Goal: Task Accomplishment & Management: Manage account settings

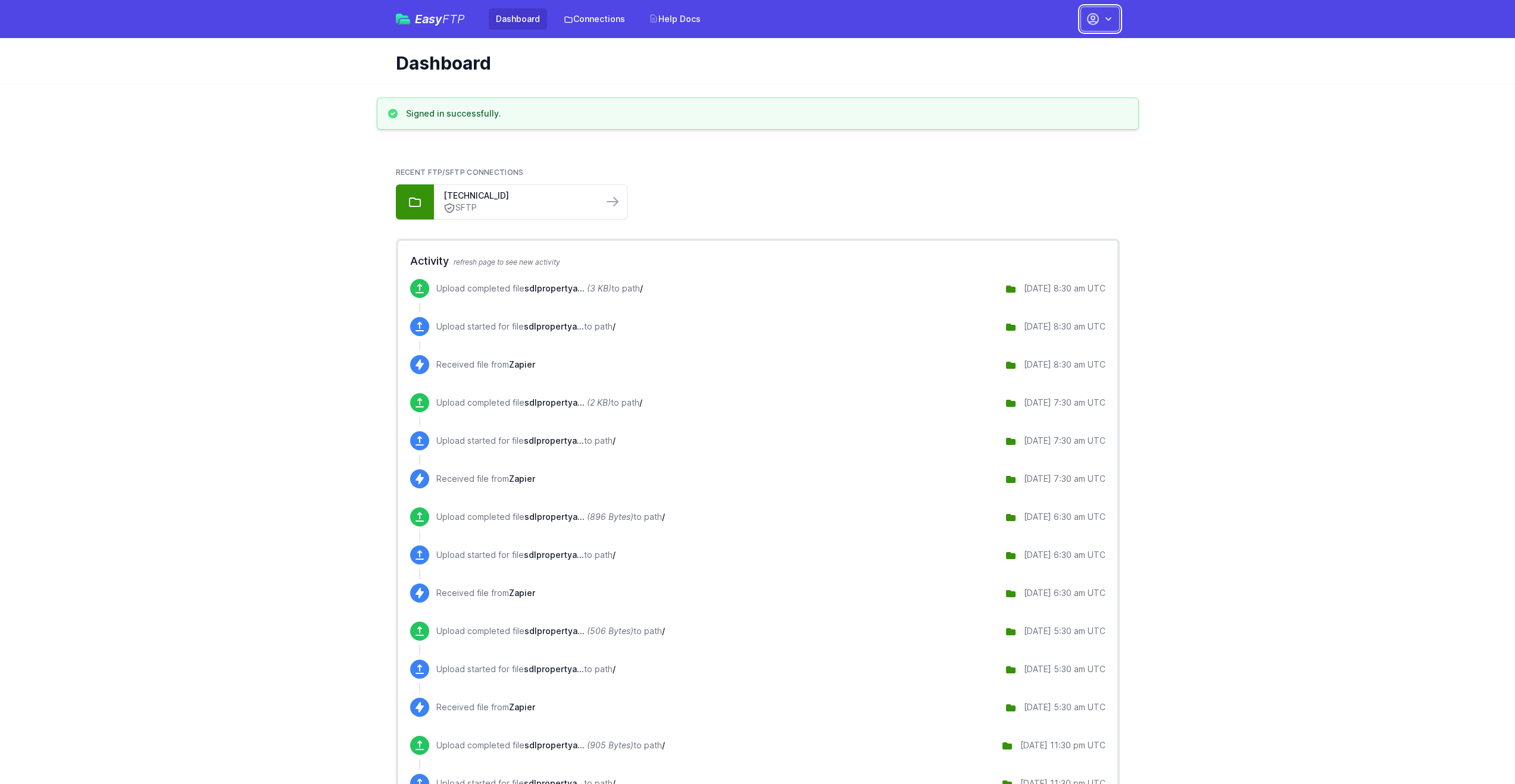
click at [1098, 22] on icon "button" at bounding box center [1093, 19] width 14 height 14
click at [1050, 71] on link "Your Profile" at bounding box center [1062, 71] width 114 height 22
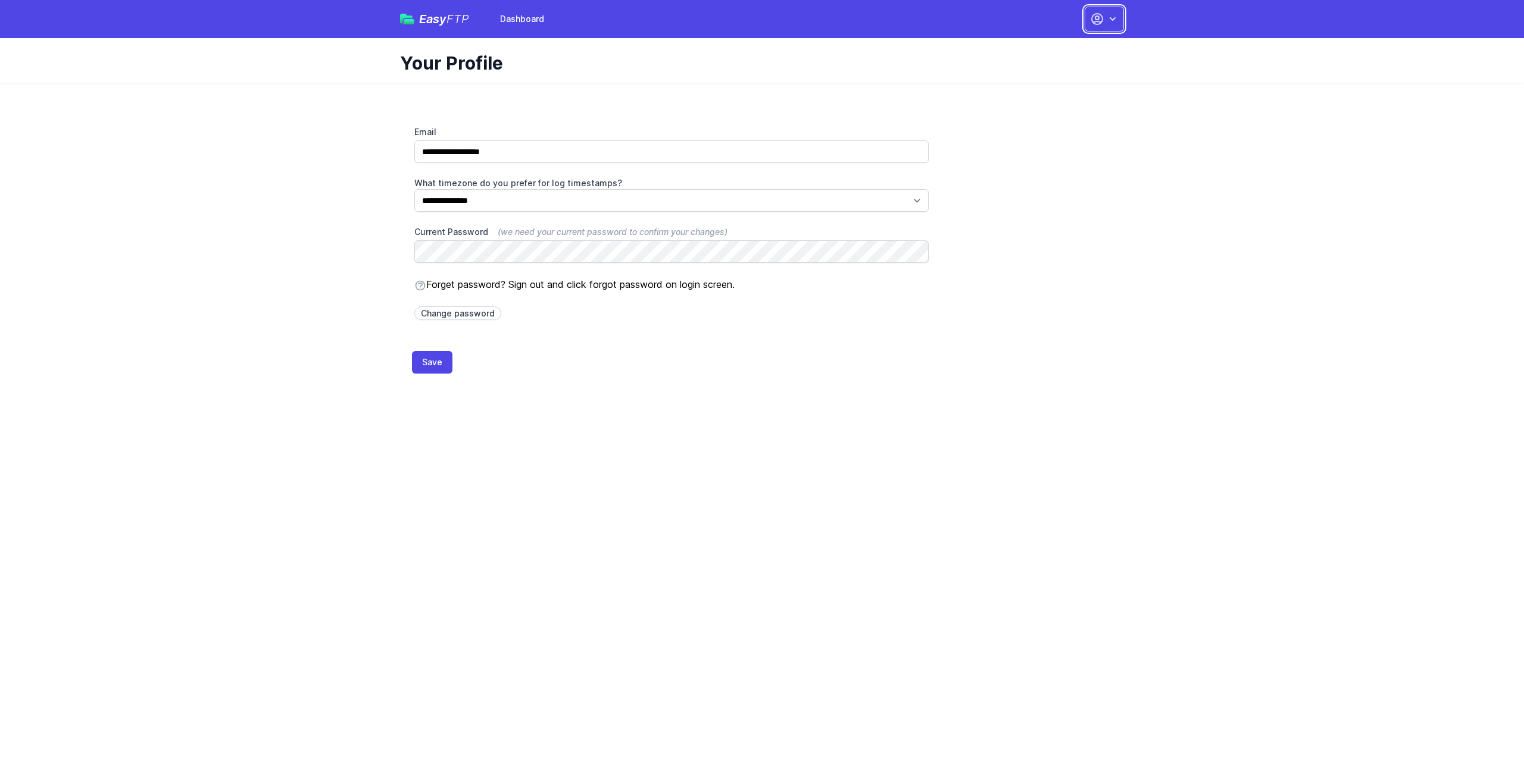
click at [1107, 23] on icon "button" at bounding box center [1112, 19] width 12 height 12
click at [1049, 50] on link "Dashboard" at bounding box center [1066, 49] width 114 height 22
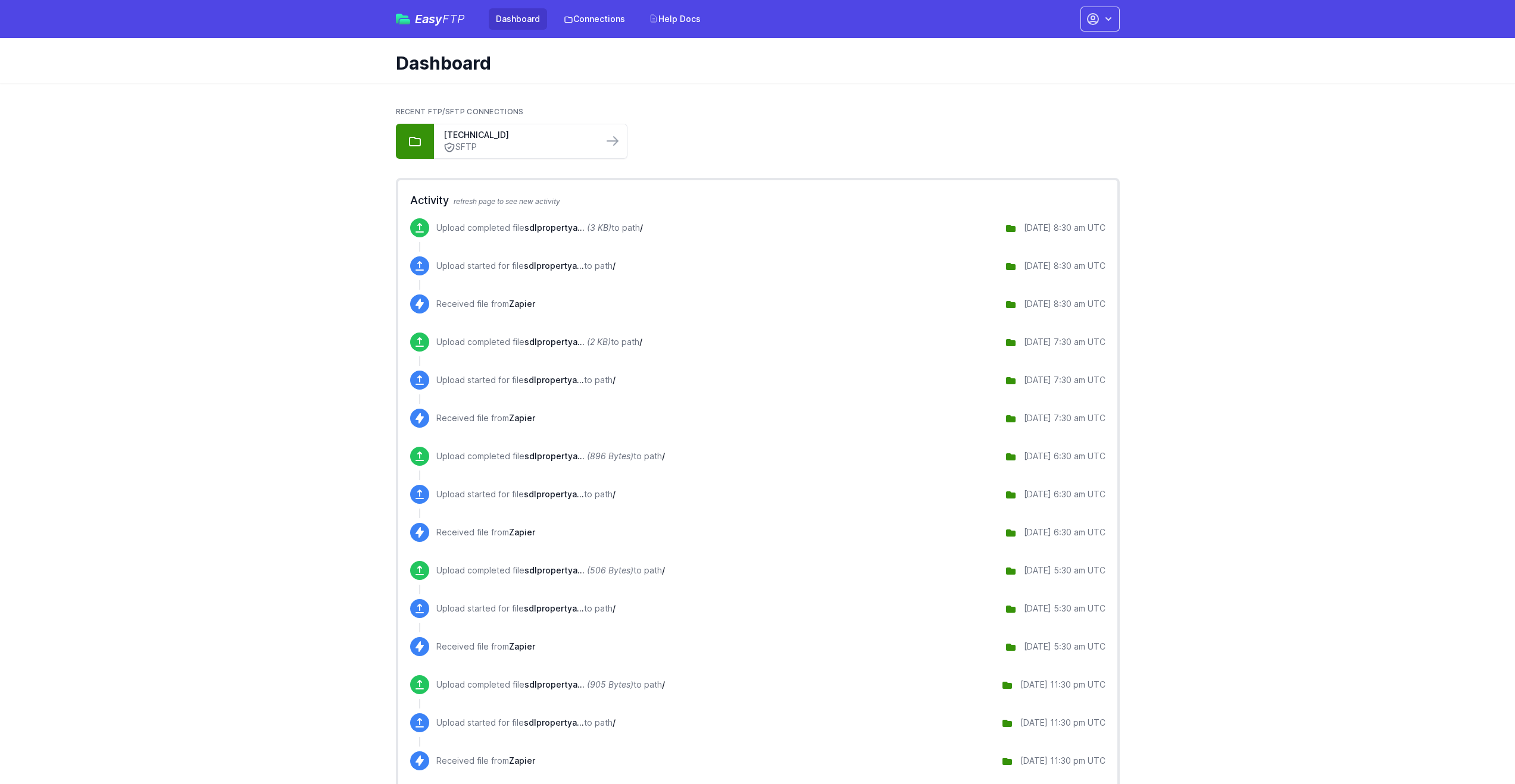
click at [519, 18] on link "Dashboard" at bounding box center [518, 19] width 58 height 22
click at [538, 144] on link "SFTP" at bounding box center [518, 148] width 150 height 12
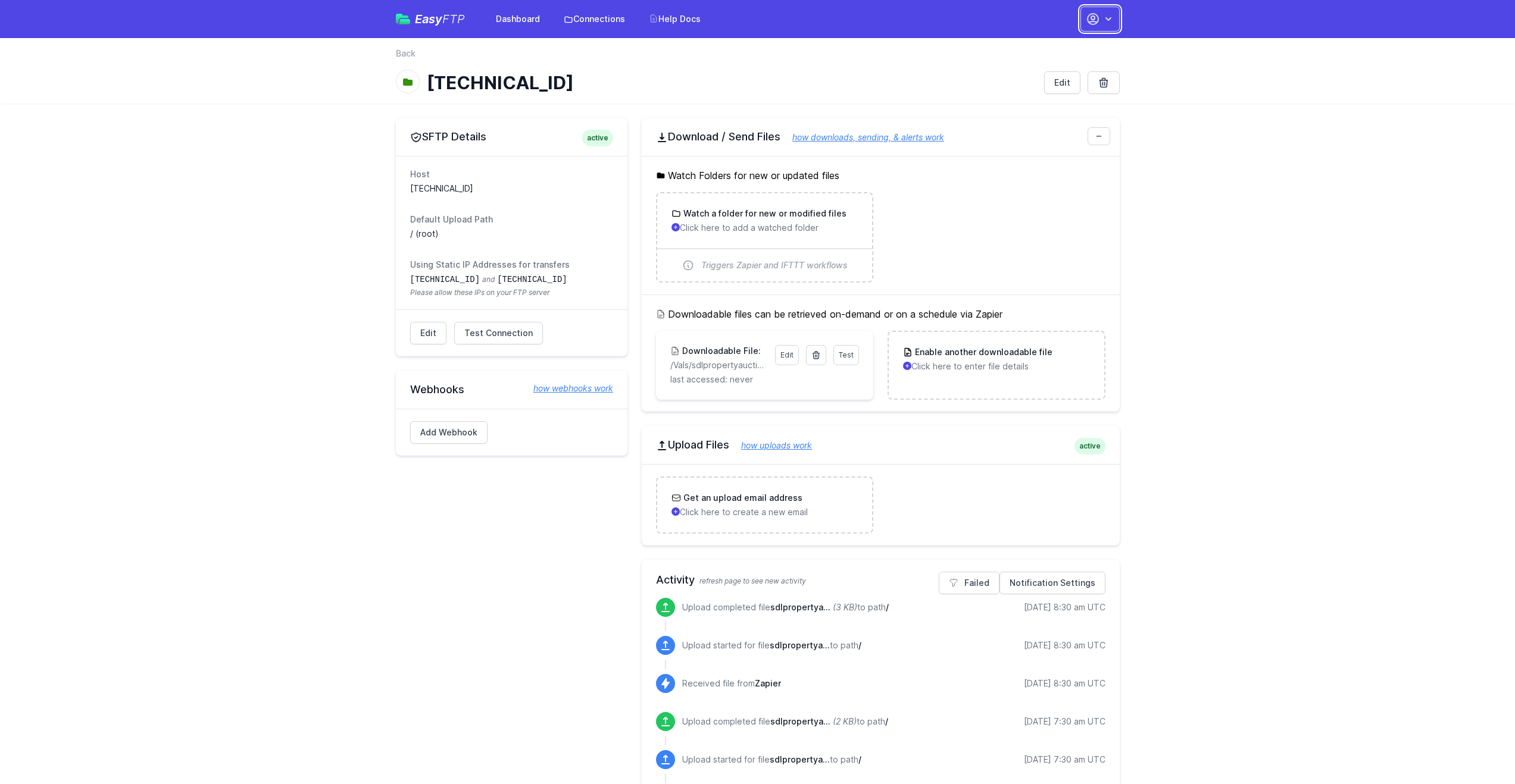
click at [1089, 28] on button "button" at bounding box center [1100, 19] width 39 height 25
click at [1058, 48] on link "Account Settings" at bounding box center [1062, 49] width 114 height 22
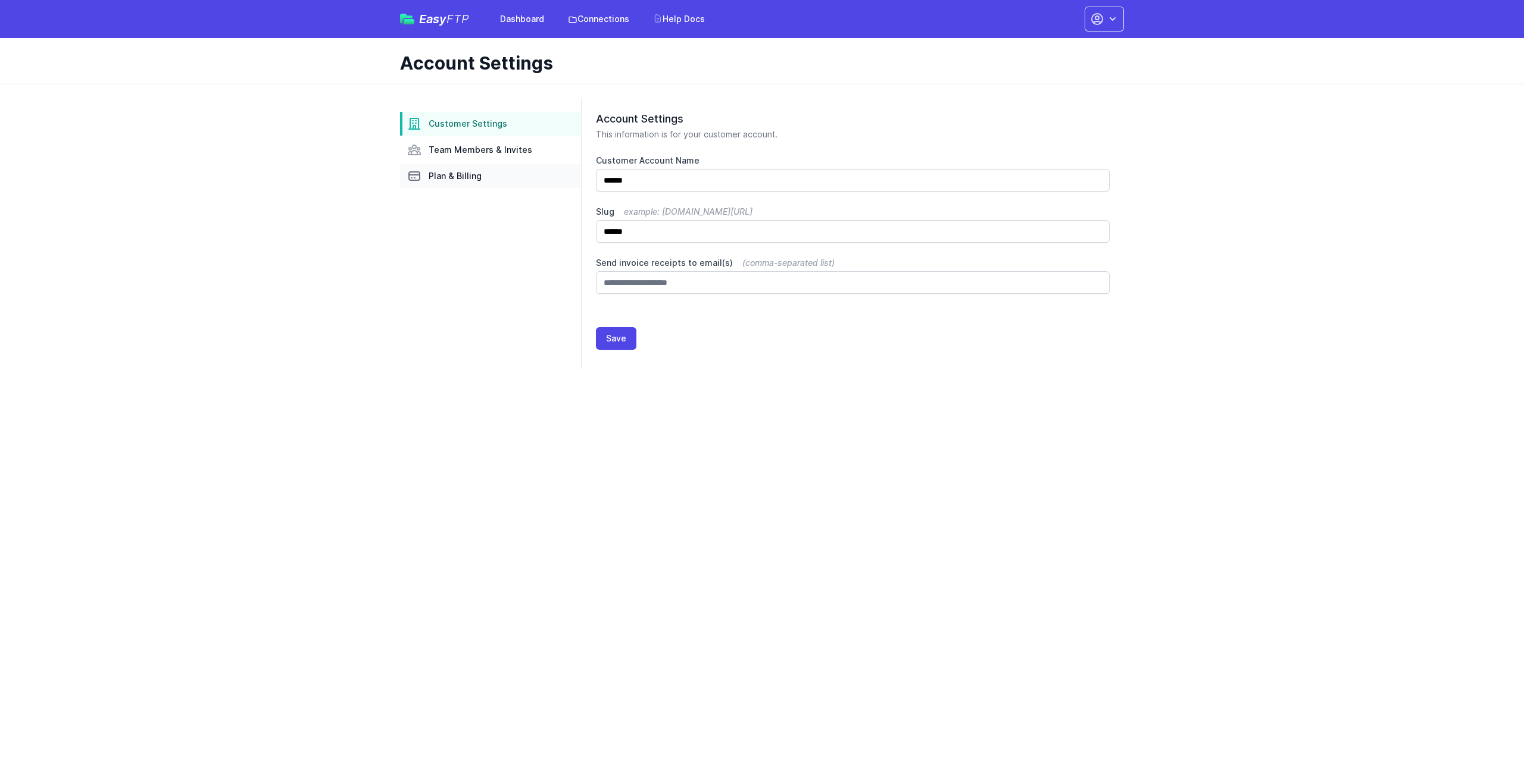
click at [492, 172] on link "Plan & Billing" at bounding box center [490, 176] width 181 height 24
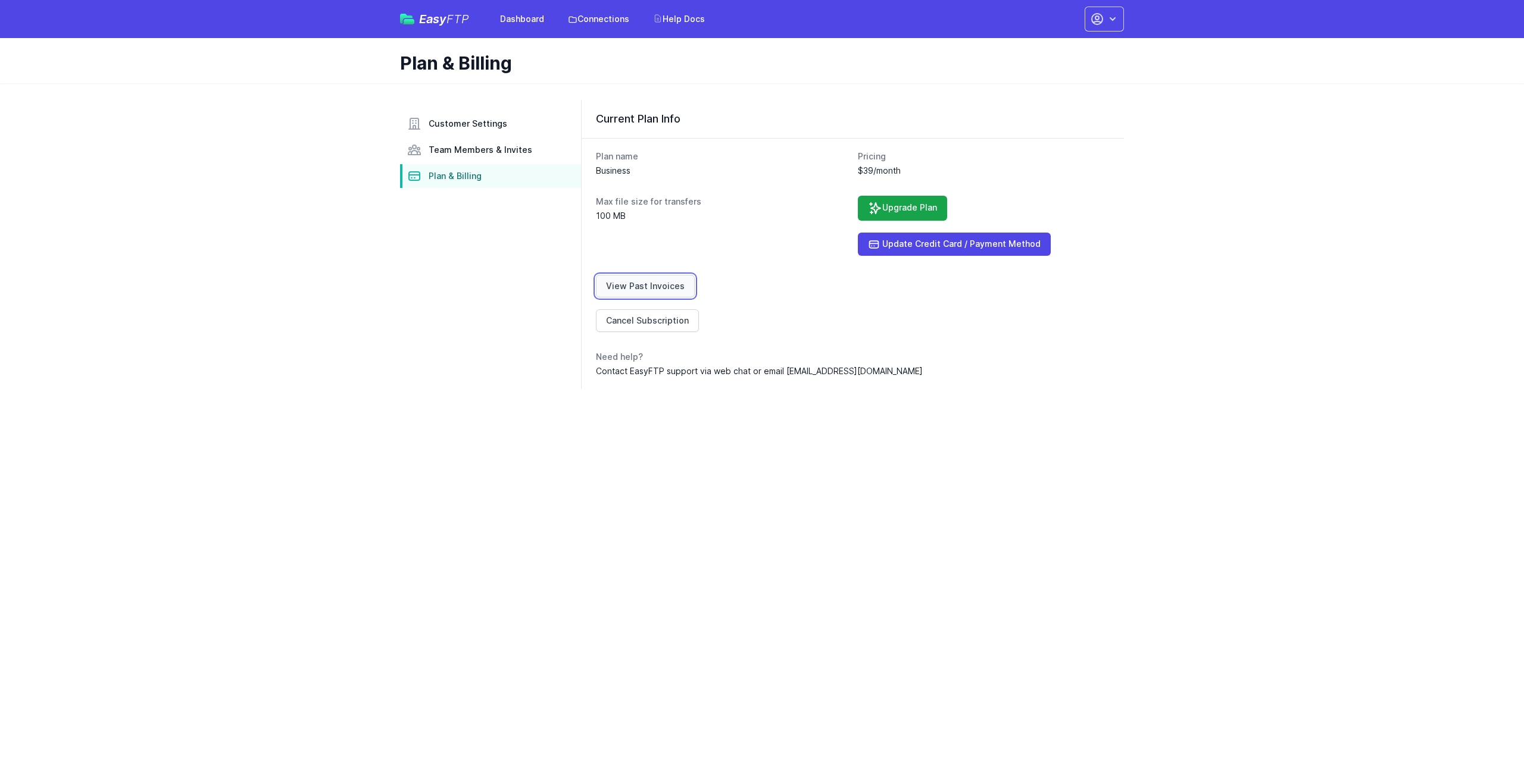
click at [616, 280] on link "View Past Invoices" at bounding box center [645, 286] width 99 height 22
